Goal: Task Accomplishment & Management: Manage account settings

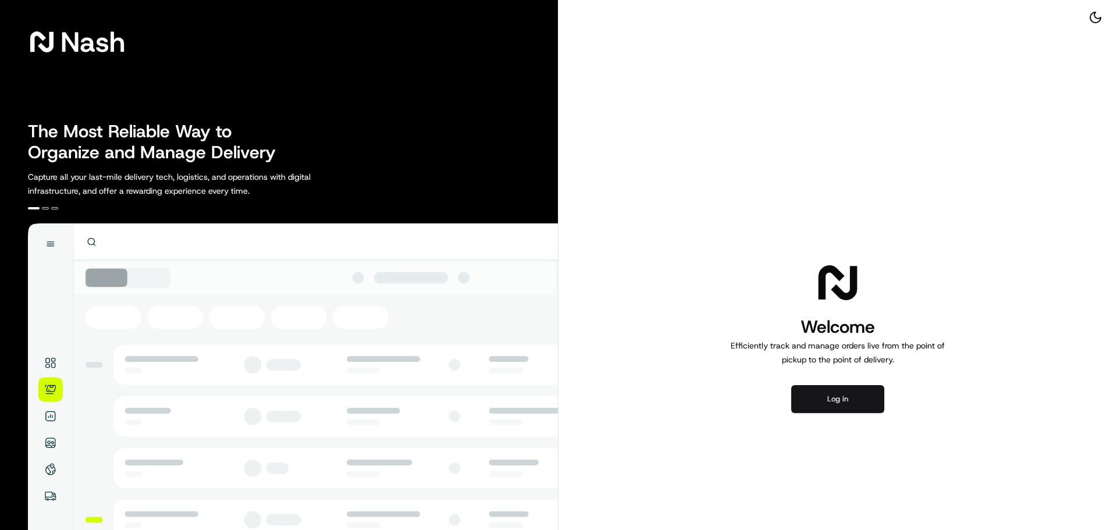
click at [851, 393] on button "Log in" at bounding box center [837, 399] width 93 height 28
